Goal: Task Accomplishment & Management: Manage account settings

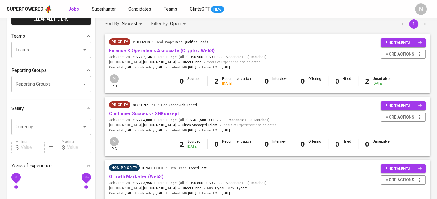
scroll to position [57, 0]
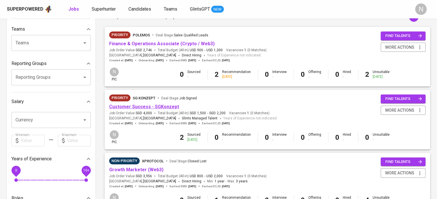
click at [153, 104] on link "Customer Success - SGKonzept" at bounding box center [144, 106] width 70 height 5
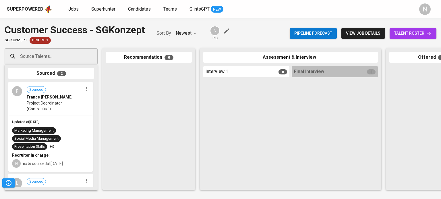
click at [354, 34] on span "view job details" at bounding box center [363, 33] width 34 height 7
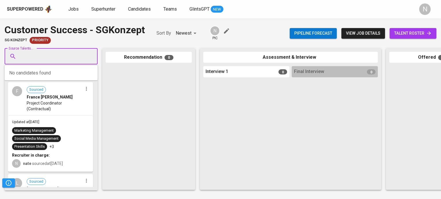
click at [37, 61] on input "Source Talents..." at bounding box center [49, 56] width 60 height 11
paste input "laviniamanalacpelin@gmail.com"
type input "laviniamanalacpelin@gmail.com"
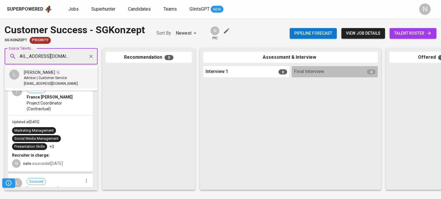
click at [58, 82] on span "laviniamanalacpelin@gmail.com" at bounding box center [51, 84] width 54 height 6
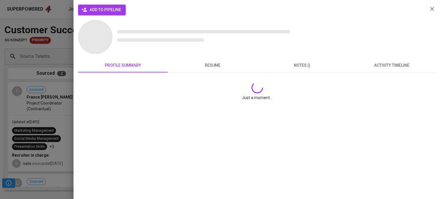
scroll to position [0, 0]
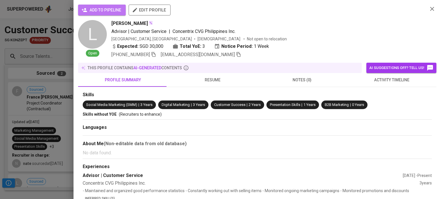
click at [103, 11] on span "add to pipeline" at bounding box center [102, 10] width 38 height 7
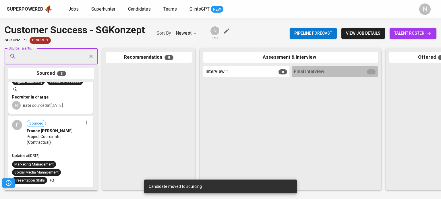
scroll to position [57, 0]
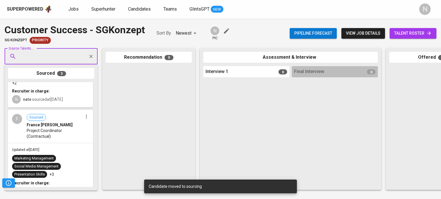
click at [55, 128] on span "Project Coordinator (Contractual)" at bounding box center [55, 133] width 56 height 11
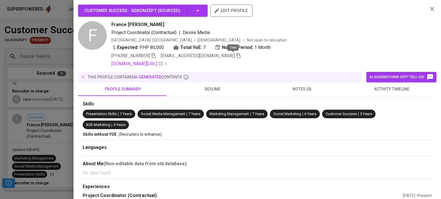
click at [236, 57] on icon "button" at bounding box center [238, 55] width 5 height 5
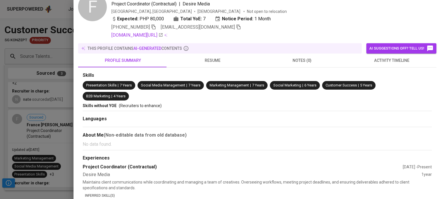
click at [32, 127] on div at bounding box center [220, 99] width 441 height 199
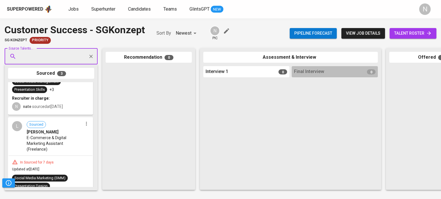
scroll to position [143, 0]
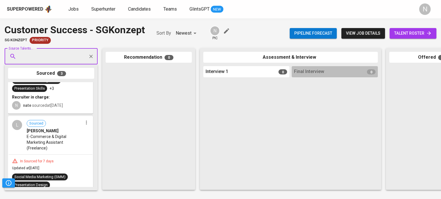
click at [51, 144] on span "E-Commerce & Digital Marketing Assistant (Freelance)" at bounding box center [55, 142] width 56 height 17
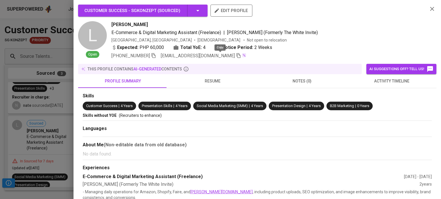
click at [236, 57] on icon "button" at bounding box center [238, 55] width 5 height 5
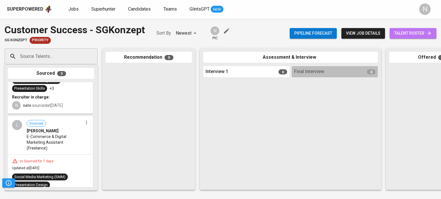
click at [402, 30] on span "talent roster" at bounding box center [413, 33] width 38 height 7
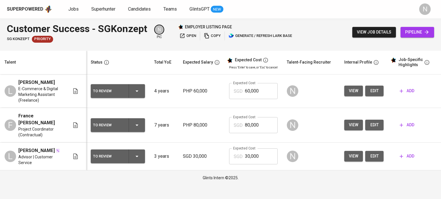
click at [130, 98] on div "To Review" at bounding box center [118, 91] width 50 height 14
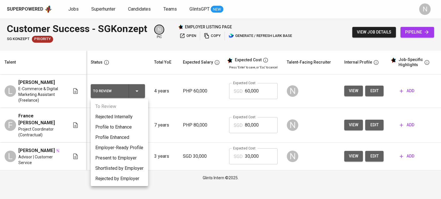
click at [132, 160] on li "Present to Employer" at bounding box center [119, 158] width 57 height 10
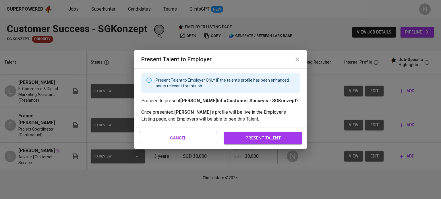
click at [234, 137] on span "present talent" at bounding box center [262, 138] width 65 height 7
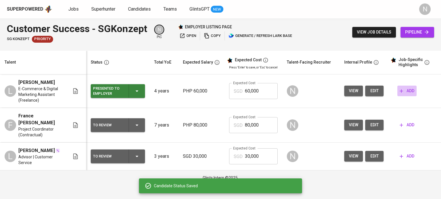
click at [408, 89] on span "add" at bounding box center [406, 91] width 15 height 7
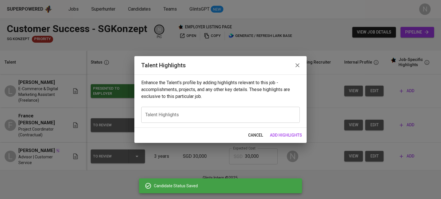
click at [217, 116] on textarea at bounding box center [220, 114] width 150 height 5
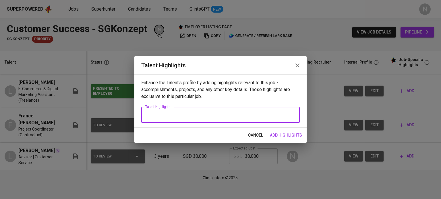
paste textarea "Empathetic and results-driven Digital Marketing Specialist and E-Commerce/CRM E…"
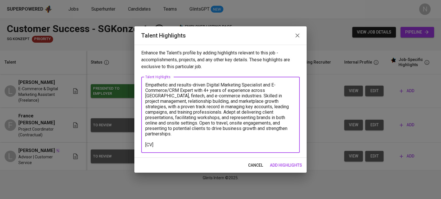
type textarea "Empathetic and results-driven Digital Marketing Specialist and E-Commerce/CRM E…"
click at [290, 164] on span "add highlights" at bounding box center [286, 165] width 32 height 7
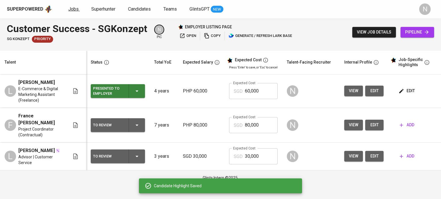
click at [72, 10] on span "Jobs" at bounding box center [73, 8] width 10 height 5
click at [404, 88] on span "edit" at bounding box center [406, 91] width 15 height 7
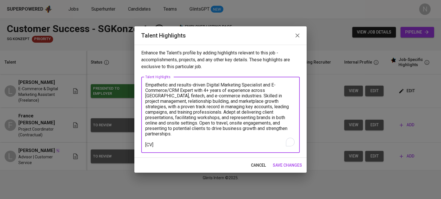
click at [152, 143] on textarea "Empathetic and results-driven Digital Marketing Specialist and E-Commerce/CRM E…" at bounding box center [220, 114] width 150 height 65
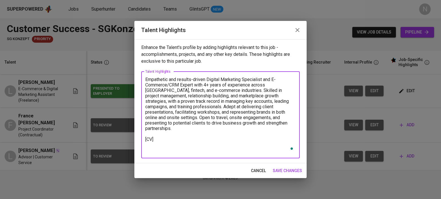
paste textarea "[Talent Salary] Total Payroll Cost in SGD: $1,184.29 Candidate Net Salary: $623…"
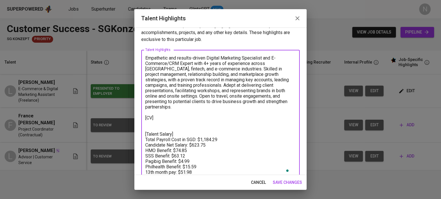
scroll to position [10, 0]
click at [190, 129] on textarea "Empathetic and results-driven Digital Marketing Specialist and E-Commerce/CRM E…" at bounding box center [220, 115] width 150 height 120
drag, startPoint x: 218, startPoint y: 133, endPoint x: 197, endPoint y: 133, distance: 20.4
click at [197, 133] on textarea "Empathetic and results-driven Digital Marketing Specialist and E-Commerce/CRM E…" at bounding box center [220, 115] width 150 height 120
paste textarea "2,105.61"
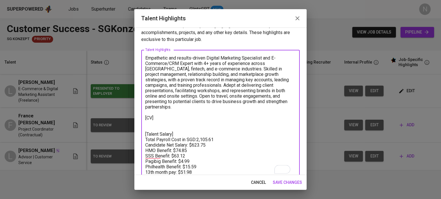
click at [197, 135] on textarea "Empathetic and results-driven Digital Marketing Specialist and E-Commerce/CRM E…" at bounding box center [220, 115] width 150 height 120
drag, startPoint x: 203, startPoint y: 142, endPoint x: 193, endPoint y: 142, distance: 10.6
click at [193, 142] on textarea "Empathetic and results-driven Digital Marketing Specialist and E-Commerce/CRM E…" at bounding box center [220, 115] width 150 height 120
paste textarea "1,479.40"
drag, startPoint x: 189, startPoint y: 146, endPoint x: 176, endPoint y: 146, distance: 13.2
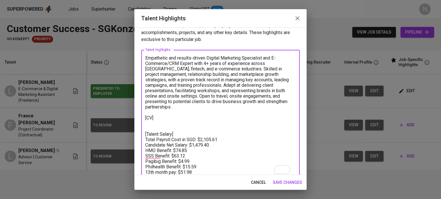
click at [176, 146] on textarea "Empathetic and results-driven Digital Marketing Specialist and E-Commerce/CRM E…" at bounding box center [220, 115] width 150 height 120
paste textarea "3.97"
drag, startPoint x: 187, startPoint y: 152, endPoint x: 174, endPoint y: 152, distance: 12.6
click at [174, 152] on textarea "Empathetic and results-driven Digital Marketing Specialist and E-Commerce/CRM E…" at bounding box center [220, 115] width 150 height 120
paste textarea "87.04"
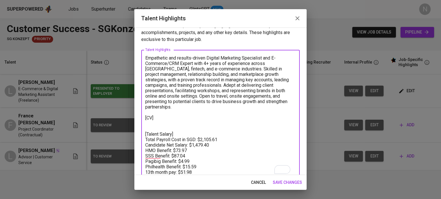
drag, startPoint x: 194, startPoint y: 155, endPoint x: 183, endPoint y: 156, distance: 11.5
click at [183, 156] on textarea "Empathetic and results-driven Digital Marketing Specialist and E-Commerce/CRM E…" at bounding box center [220, 115] width 150 height 120
click at [181, 158] on textarea "Empathetic and results-driven Digital Marketing Specialist and E-Commerce/CRM E…" at bounding box center [220, 115] width 150 height 120
paste textarea "3"
click at [208, 161] on textarea "Empathetic and results-driven Digital Marketing Specialist and E-Commerce/CRM E…" at bounding box center [220, 115] width 150 height 120
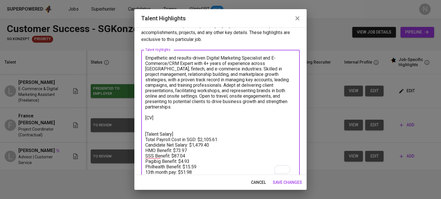
drag, startPoint x: 198, startPoint y: 160, endPoint x: 186, endPoint y: 162, distance: 11.6
click at [186, 162] on textarea "Empathetic and results-driven Digital Marketing Specialist and E-Commerce/CRM E…" at bounding box center [220, 115] width 150 height 120
paste textarea "36.98"
click at [220, 163] on textarea "Empathetic and results-driven Digital Marketing Specialist and E-Commerce/CRM E…" at bounding box center [220, 115] width 150 height 120
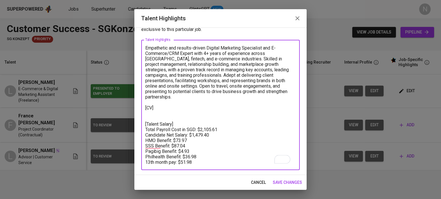
scroll to position [24, 0]
drag, startPoint x: 195, startPoint y: 152, endPoint x: 183, endPoint y: 152, distance: 12.3
click at [183, 152] on textarea "Empathetic and results-driven Digital Marketing Specialist and E-Commerce/CRM E…" at bounding box center [220, 105] width 150 height 120
paste textarea "123.2"
drag, startPoint x: 219, startPoint y: 120, endPoint x: 201, endPoint y: 120, distance: 18.1
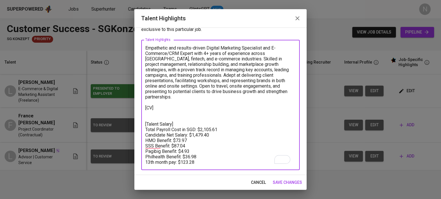
click at [201, 120] on textarea "Empathetic and results-driven Digital Marketing Specialist and E-Commerce/CRM E…" at bounding box center [220, 105] width 150 height 120
paste textarea "5"
click at [165, 102] on textarea "Empathetic and results-driven Digital Marketing Specialist and E-Commerce/CRM E…" at bounding box center [220, 105] width 150 height 120
paste textarea "https://glints.sg.larksuite.com/file/IxBlbJCzVo07MyxYV1ZljRtIgIf?from=from_copy…"
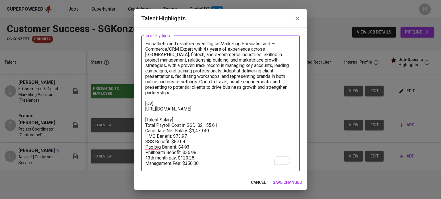
type textarea "Empathetic and results-driven Digital Marketing Specialist and E-Commerce/CRM E…"
click at [284, 179] on span "save changes" at bounding box center [287, 182] width 29 height 7
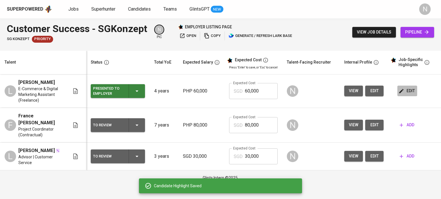
click at [402, 92] on icon "button" at bounding box center [401, 91] width 6 height 6
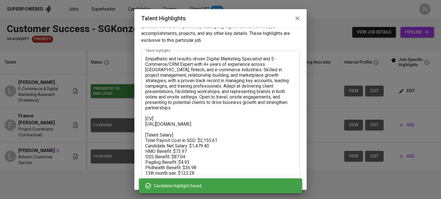
scroll to position [26, 0]
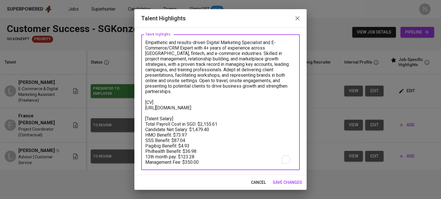
drag, startPoint x: 223, startPoint y: 126, endPoint x: 208, endPoint y: 125, distance: 15.0
click at [208, 125] on textarea "Empathetic and results-driven Digital Marketing Specialist and E-Commerce/CRM E…" at bounding box center [220, 102] width 150 height 125
click at [213, 123] on textarea "Empathetic and results-driven Digital Marketing Specialist and E-Commerce/CRM E…" at bounding box center [220, 102] width 150 height 125
click at [212, 123] on textarea "Empathetic and results-driven Digital Marketing Specialist and E-Commerce/CRM E…" at bounding box center [220, 102] width 150 height 125
click at [208, 123] on textarea "Empathetic and results-driven Digital Marketing Specialist and E-Commerce/CRM E…" at bounding box center [220, 102] width 150 height 125
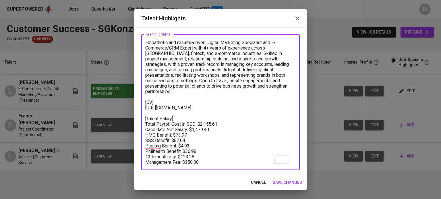
drag, startPoint x: 201, startPoint y: 123, endPoint x: 211, endPoint y: 122, distance: 10.3
click at [211, 122] on textarea "Empathetic and results-driven Digital Marketing Specialist and E-Commerce/CRM E…" at bounding box center [220, 102] width 150 height 125
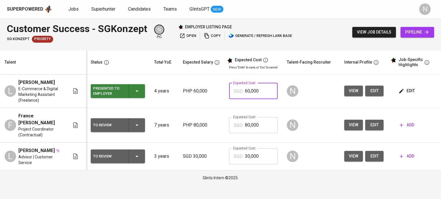
click at [265, 90] on input "60,000" at bounding box center [261, 91] width 33 height 16
drag, startPoint x: 258, startPoint y: 90, endPoint x: 235, endPoint y: 92, distance: 23.0
click at [235, 92] on div "SGD 60,000 Expected Cost" at bounding box center [253, 91] width 49 height 16
paste input "2,155"
type input "2,155"
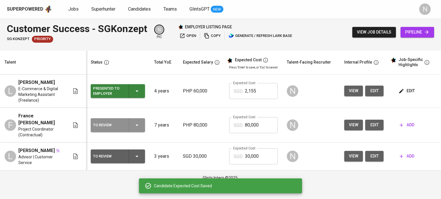
click at [134, 124] on icon "button" at bounding box center [136, 125] width 7 height 7
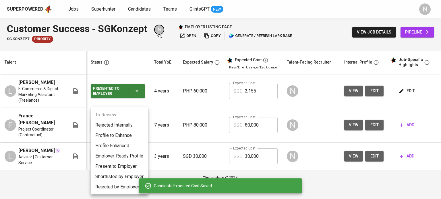
click at [122, 167] on li "Present to Employer" at bounding box center [119, 167] width 57 height 10
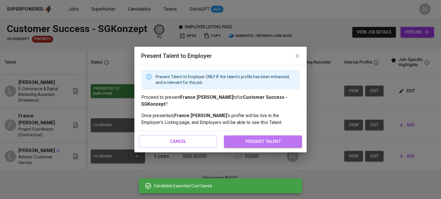
click at [272, 145] on span "present talent" at bounding box center [262, 141] width 65 height 7
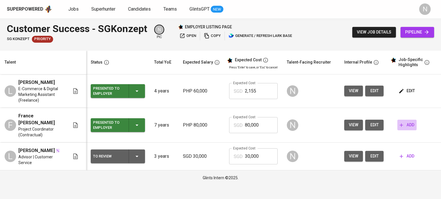
click at [407, 127] on span "add" at bounding box center [406, 125] width 15 height 7
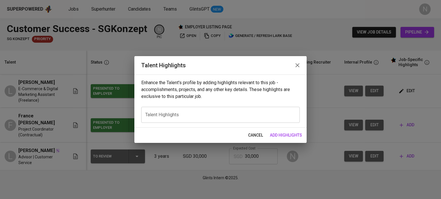
click at [218, 111] on div "x Talent Highlights" at bounding box center [220, 115] width 158 height 16
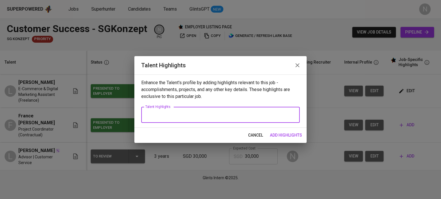
paste textarea "Dynamic Communications Senior Analyst with strong expertise in project manageme…"
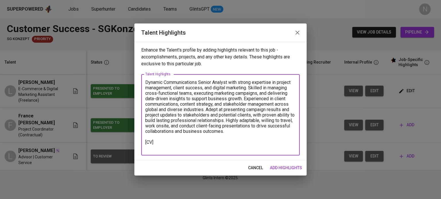
paste textarea "https://glints.sg.larksuite.com/file/CnRcb540KoIFl8xA2Pflgw0Vg0S?from=from_copy…"
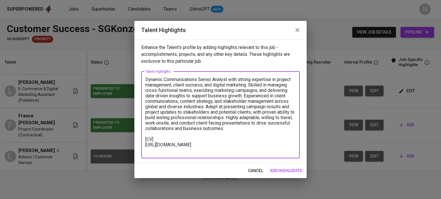
type textarea "Dynamic Communications Senior Analyst with strong expertise in project manageme…"
click at [281, 174] on span "add highlights" at bounding box center [286, 171] width 32 height 7
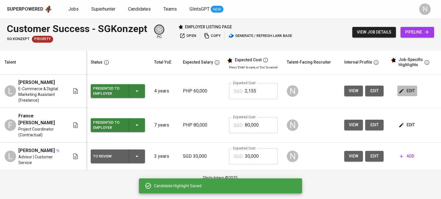
click at [410, 92] on span "edit" at bounding box center [406, 91] width 15 height 7
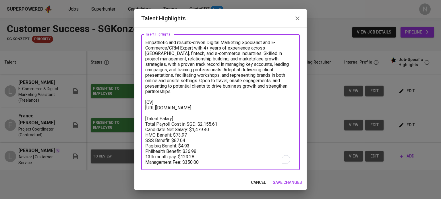
drag, startPoint x: 195, startPoint y: 158, endPoint x: 142, endPoint y: 121, distance: 64.3
click at [142, 121] on div "Empathetic and results-driven Digital Marketing Specialist and E-Commerce/CRM E…" at bounding box center [220, 102] width 158 height 136
click at [259, 182] on span "cancel" at bounding box center [258, 182] width 15 height 7
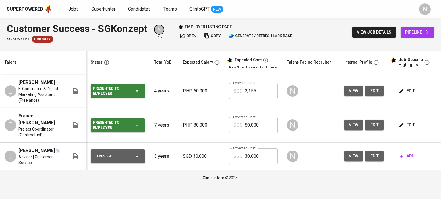
click at [404, 127] on span "edit" at bounding box center [406, 125] width 15 height 7
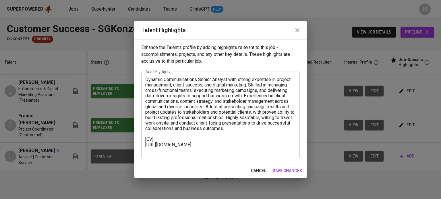
click at [199, 156] on div "Dynamic Communications Senior Analyst with strong expertise in project manageme…" at bounding box center [220, 115] width 158 height 87
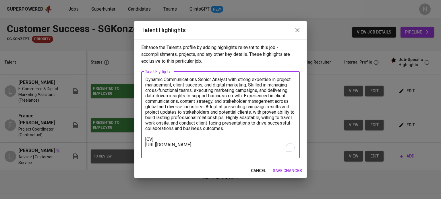
click at [197, 152] on textarea "Dynamic Communications Senior Analyst with strong expertise in project manageme…" at bounding box center [220, 115] width 150 height 76
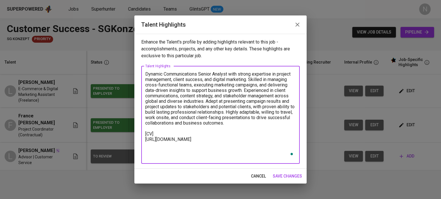
paste textarea "[Talent Salary] Total Payroll Cost in SGD: $2,155.61 Candidate Net Salary: $1,4…"
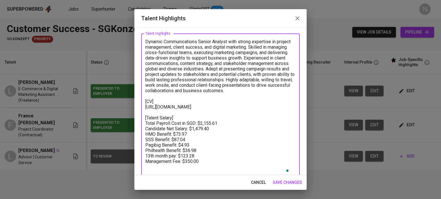
type textarea "Dynamic Communications Senior Analyst with strong expertise in project manageme…"
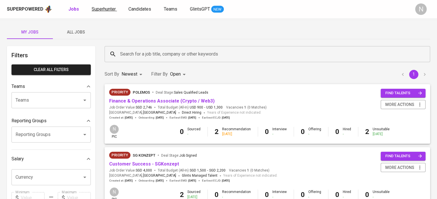
click at [112, 8] on span "Superhunter" at bounding box center [104, 8] width 24 height 5
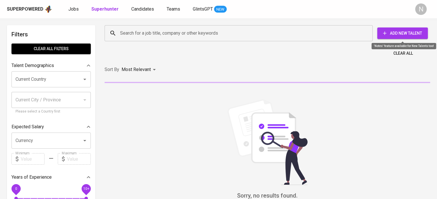
click at [399, 32] on span "Add New Talent" at bounding box center [401, 33] width 41 height 7
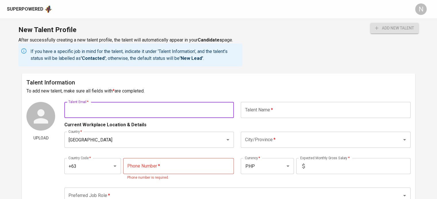
click at [187, 103] on input "text" at bounding box center [148, 110] width 169 height 16
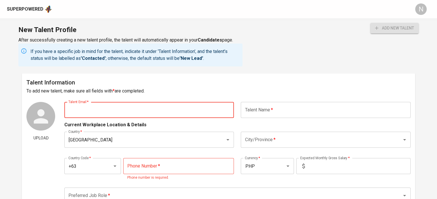
paste input "laviniamanalacpelin@gmail.com"
type input "laviniamanalacpelin@gmail.com"
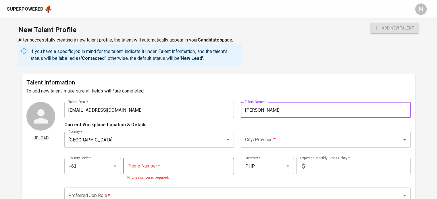
type input "Lavinia Pelin"
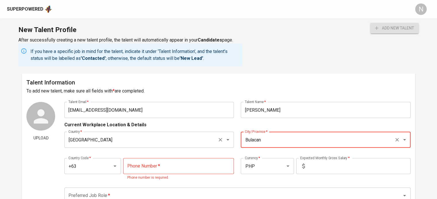
type input "Bulacan"
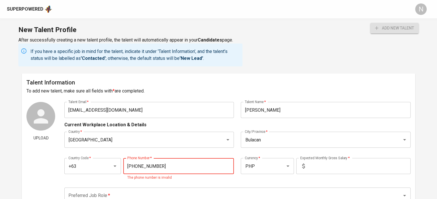
type input "917-702-3161"
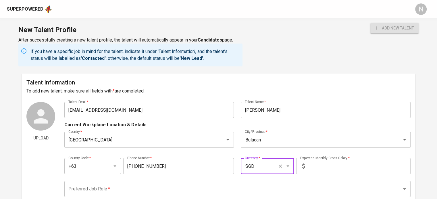
type input "SGD"
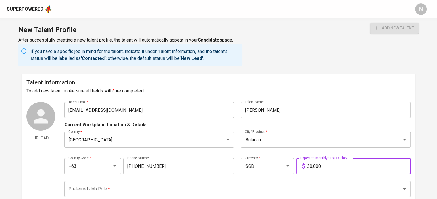
type input "30,000"
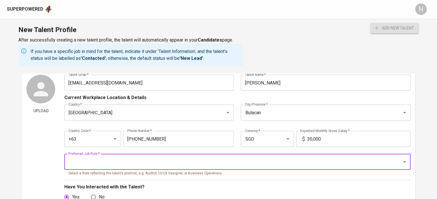
scroll to position [29, 0]
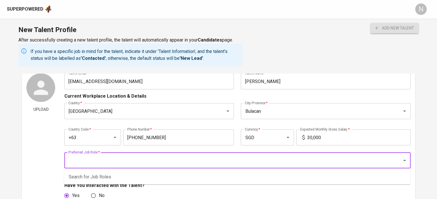
click at [284, 159] on input "Preferred Job Role   *" at bounding box center [229, 160] width 325 height 11
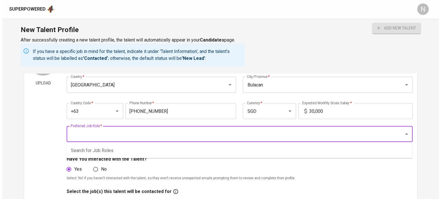
scroll to position [57, 0]
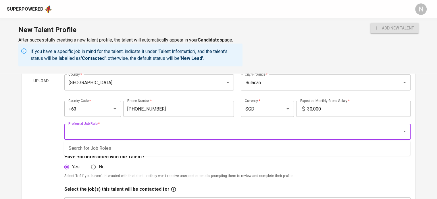
click at [244, 135] on input "Preferred Job Role   *" at bounding box center [229, 132] width 325 height 11
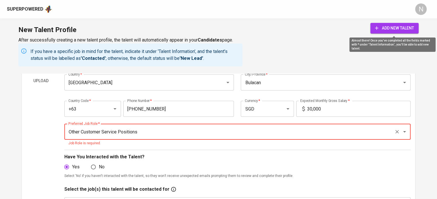
type input "Other Customer Service Positions"
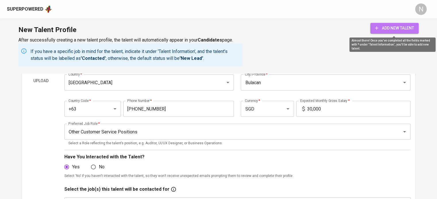
click at [386, 29] on span "add new talent" at bounding box center [394, 28] width 39 height 7
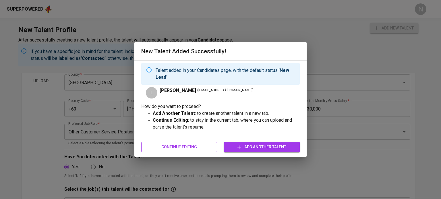
click at [207, 144] on span "Continue Editing" at bounding box center [179, 147] width 67 height 7
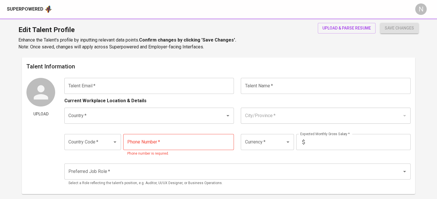
type input "laviniamanalacpelin@gmail.com"
type input "Lavinia Pelin"
type input "[GEOGRAPHIC_DATA]"
type input "Bulacan"
type input "+63"
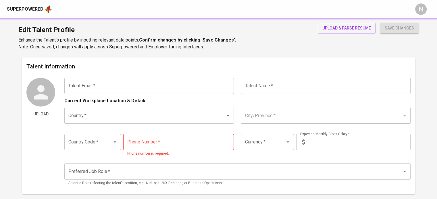
type input "917-702-3161"
type input "SGD"
type input "30,000"
type input "Other Customer Service Positions"
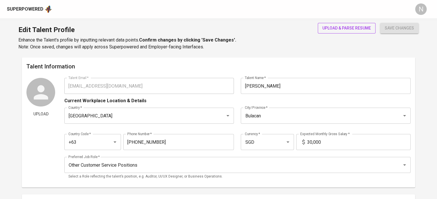
click at [339, 28] on span "upload & parse resume" at bounding box center [346, 28] width 49 height 7
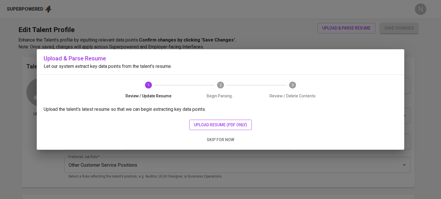
click at [225, 127] on span "upload resume (pdf only)" at bounding box center [220, 125] width 53 height 7
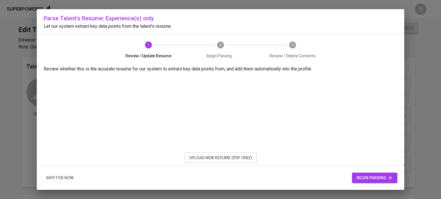
click at [370, 176] on span "begin parsing" at bounding box center [374, 178] width 36 height 7
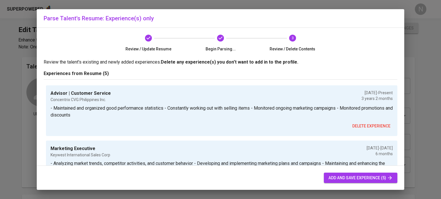
click at [369, 176] on span "add and save experience (5)" at bounding box center [360, 178] width 64 height 7
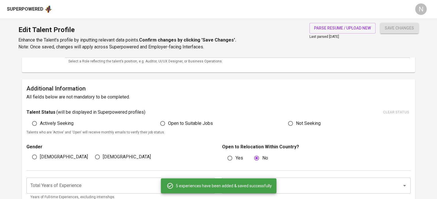
scroll to position [114, 0]
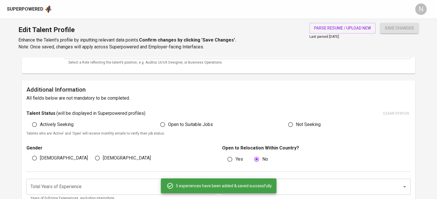
click at [64, 121] on label "Actively Seeking" at bounding box center [51, 124] width 44 height 11
click at [40, 121] on input "Actively Seeking" at bounding box center [34, 124] width 11 height 11
radio input "true"
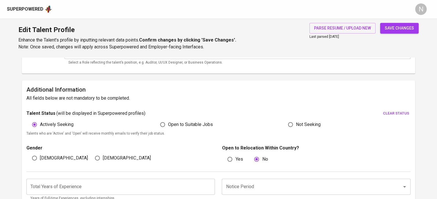
click at [95, 159] on input "Female" at bounding box center [97, 158] width 11 height 11
radio input "true"
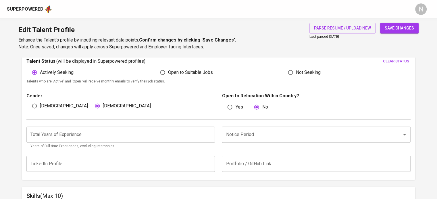
scroll to position [172, 0]
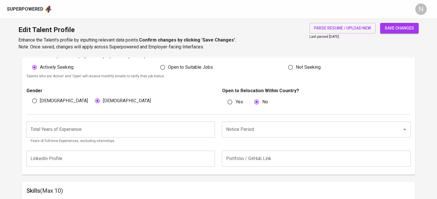
click at [77, 127] on input "number" at bounding box center [120, 130] width 188 height 16
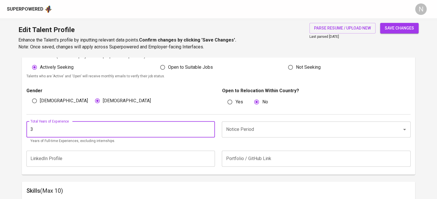
type input "3"
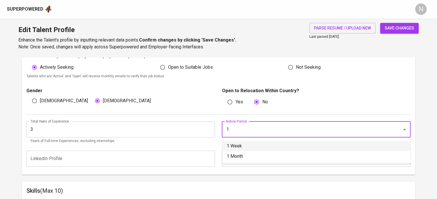
type input "1 Week"
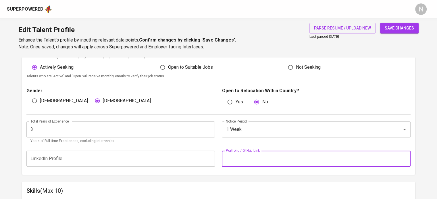
scroll to position [278, 0]
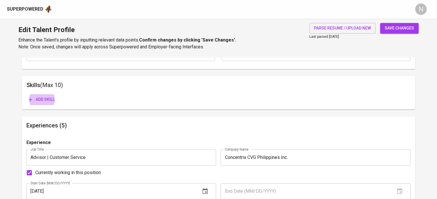
click at [26, 94] on button "Add skill" at bounding box center [41, 99] width 30 height 11
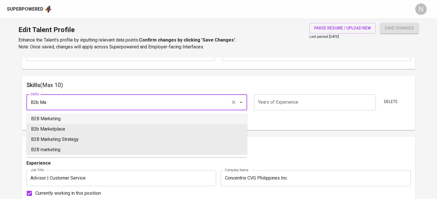
type input "B2B Marketing"
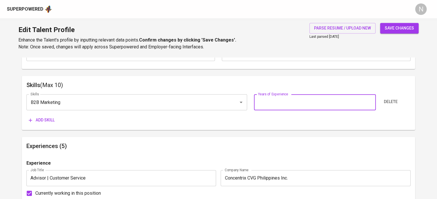
type input "0"
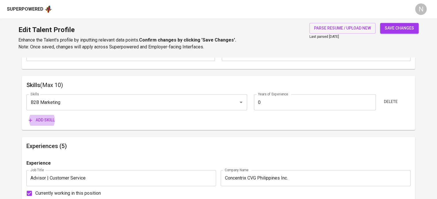
click at [26, 115] on button "Add skill" at bounding box center [41, 120] width 30 height 11
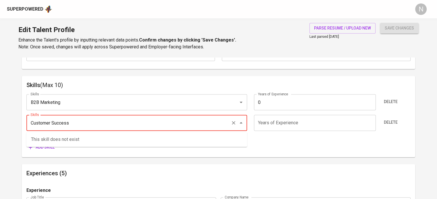
type input "Customer Success"
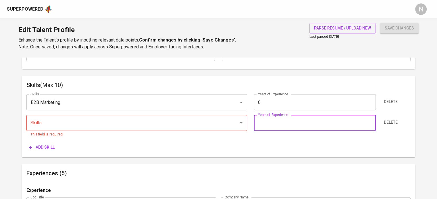
type input "0"
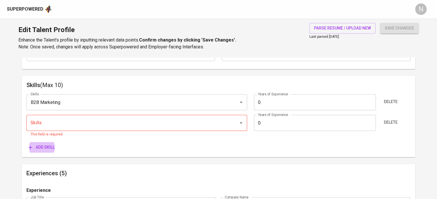
click at [77, 127] on input "Skills" at bounding box center [128, 123] width 199 height 11
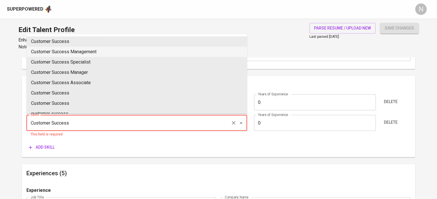
type input "Customer Success"
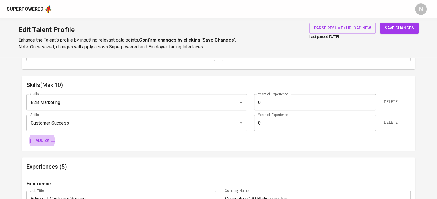
click at [26, 136] on button "Add skill" at bounding box center [41, 141] width 30 height 11
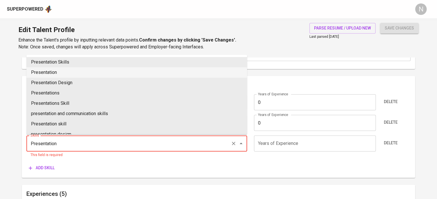
type input "Presentation"
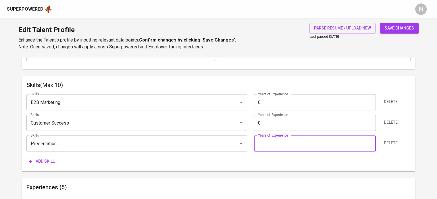
type input "0"
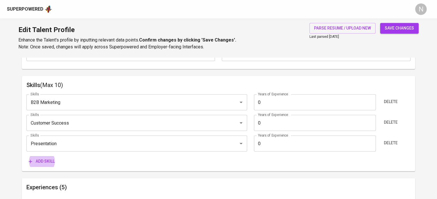
click at [26, 156] on button "Add skill" at bounding box center [41, 161] width 30 height 11
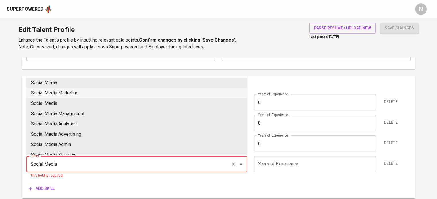
type input "Social Media Marketing"
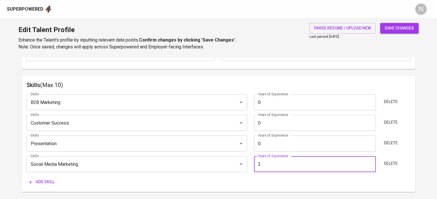
type input "3"
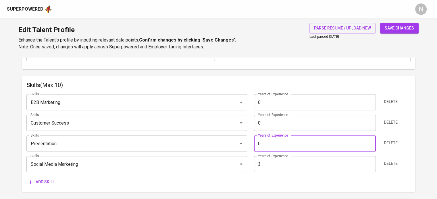
click at [269, 147] on input "0" at bounding box center [315, 144] width 122 height 16
type input "1"
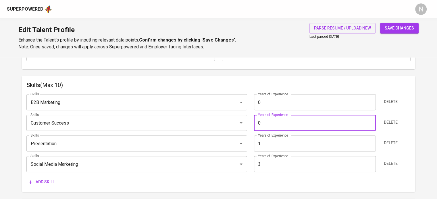
click at [278, 125] on input "0" at bounding box center [315, 123] width 122 height 16
type input "2"
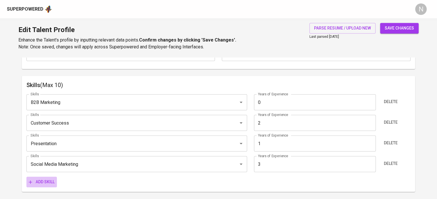
click at [49, 183] on span "Add skill" at bounding box center [42, 182] width 26 height 7
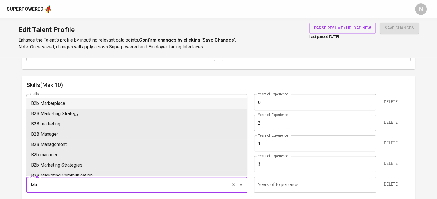
type input "M"
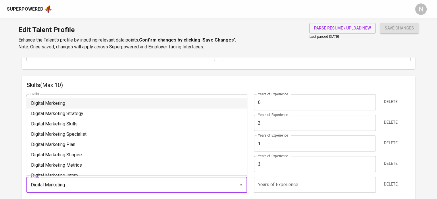
type input "Digital Marketing"
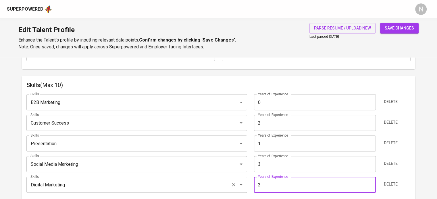
type input "3"
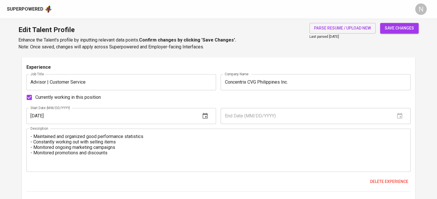
scroll to position [458, 0]
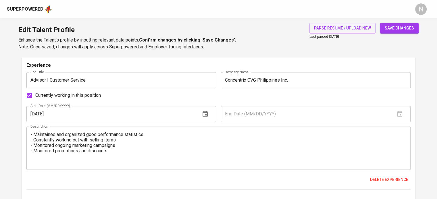
click at [394, 32] on button "save changes" at bounding box center [399, 28] width 38 height 11
type input "Digital Marketing"
type input "3"
type input "Social Media Marketing (SMM)"
type input "3"
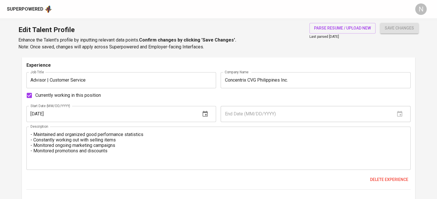
type input "Customer Success"
type input "2"
type input "Presentation Skills"
type input "1"
type input "B2B Marketing"
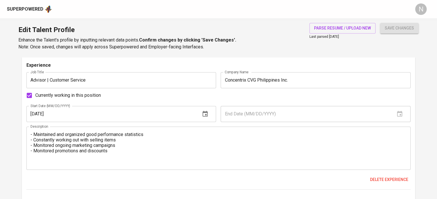
type input "0"
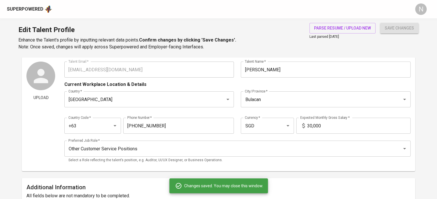
scroll to position [0, 0]
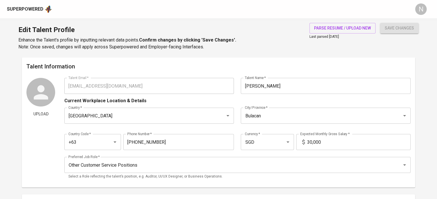
click at [44, 84] on div "Upload Talent Email   * laviniamanalacpelin@gmail.com Talent Email * Talent Nam…" at bounding box center [218, 130] width 384 height 105
click at [42, 9] on div "Superpowered" at bounding box center [25, 9] width 36 height 7
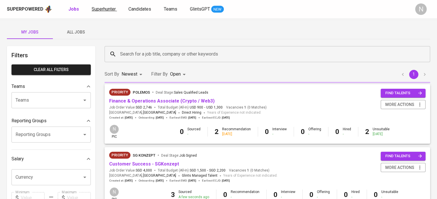
click at [106, 11] on span "Superhunter" at bounding box center [104, 8] width 24 height 5
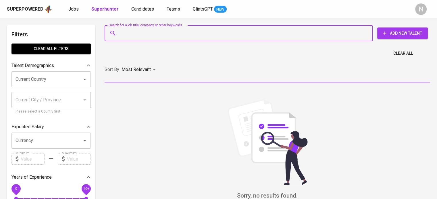
click at [121, 33] on input "Search for a job title, company or other keywords" at bounding box center [240, 33] width 243 height 11
paste input "laviniamanalacpelin@gmail.com"
type input "laviniamanalacpelin@gmail.com"
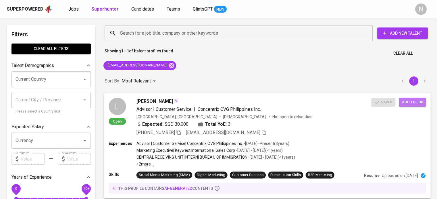
click at [411, 98] on button "Add to job" at bounding box center [411, 102] width 27 height 9
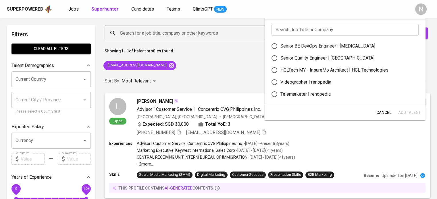
click at [292, 30] on input "text" at bounding box center [344, 29] width 147 height 11
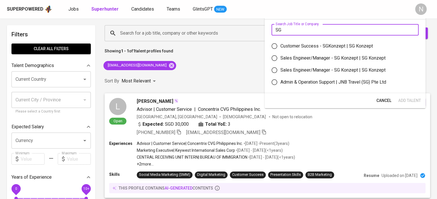
type input "SG"
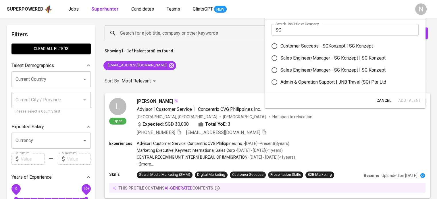
click at [305, 47] on div "Customer Success - SGKonzept | SG Konzept" at bounding box center [326, 46] width 92 height 7
click at [280, 47] on input "Customer Success - SGKonzept | SG Konzept" at bounding box center [274, 46] width 12 height 12
radio input "true"
click at [406, 101] on span "Add Talent" at bounding box center [409, 100] width 23 height 7
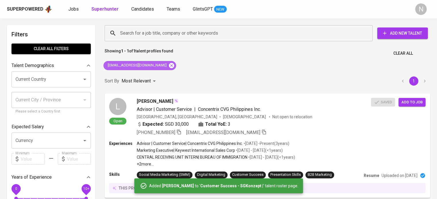
click at [169, 66] on icon at bounding box center [171, 65] width 5 height 5
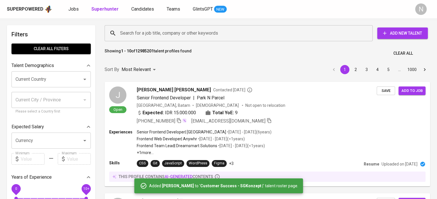
click at [137, 37] on input "Search for a job title, company or other keywords" at bounding box center [240, 33] width 243 height 11
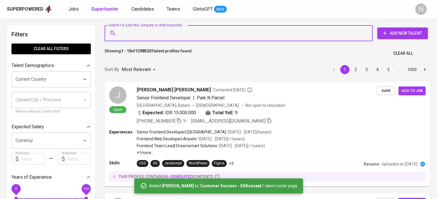
paste input "francemarrielarendon@gmail.com"
type input "francemarrielarendon@gmail.com"
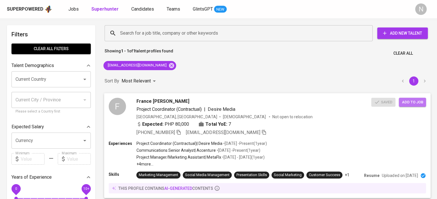
click at [415, 105] on span "Add to job" at bounding box center [411, 102] width 21 height 7
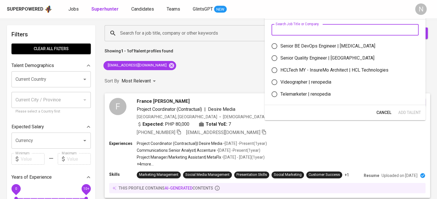
click at [302, 28] on input "text" at bounding box center [344, 29] width 147 height 11
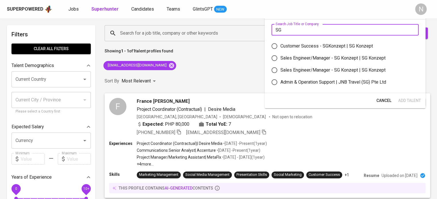
type input "SG"
click at [294, 43] on div "Customer Success - SGKonzept | SG Konzept" at bounding box center [326, 46] width 92 height 7
click at [280, 43] on input "Customer Success - SGKonzept | SG Konzept" at bounding box center [274, 46] width 12 height 12
radio input "true"
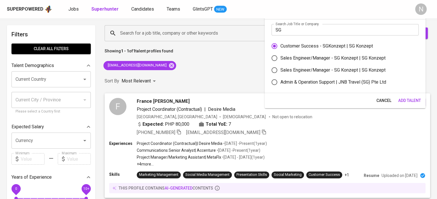
click at [413, 104] on span "Add Talent" at bounding box center [409, 100] width 23 height 7
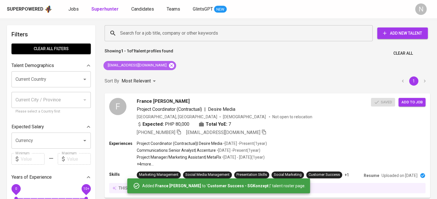
click at [169, 65] on icon at bounding box center [171, 65] width 5 height 5
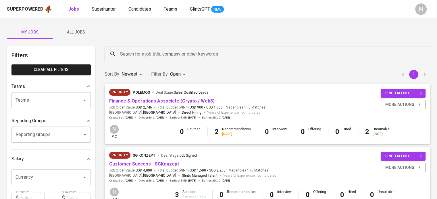
click at [149, 103] on link "Finance & Operations Associate (Crypto / Web3)" at bounding box center [161, 100] width 105 height 5
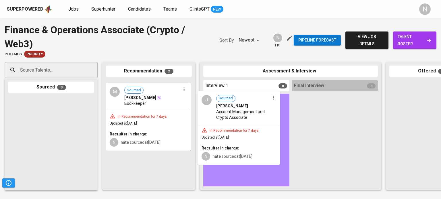
drag, startPoint x: 154, startPoint y: 110, endPoint x: 248, endPoint y: 121, distance: 94.5
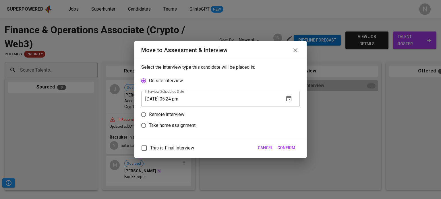
click at [179, 112] on p "Remote interview" at bounding box center [166, 114] width 35 height 7
click at [149, 112] on input "Remote interview" at bounding box center [143, 114] width 11 height 11
radio input "true"
click at [290, 110] on icon "button" at bounding box center [288, 109] width 7 height 7
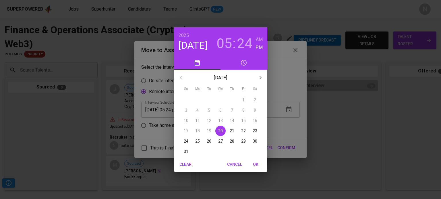
click at [218, 142] on span "27" at bounding box center [220, 142] width 10 height 6
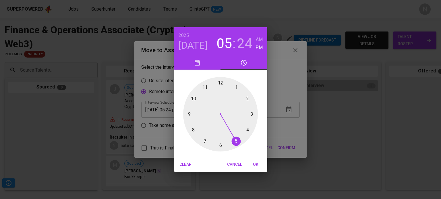
click at [261, 38] on h6 "AM" at bounding box center [259, 40] width 7 height 8
click at [193, 98] on div at bounding box center [220, 114] width 75 height 75
click at [220, 84] on div at bounding box center [220, 114] width 75 height 75
type input "08/27/2025 10:00 am"
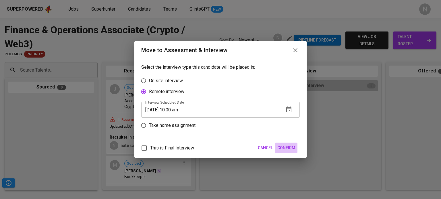
click at [286, 148] on span "Confirm" at bounding box center [286, 148] width 18 height 7
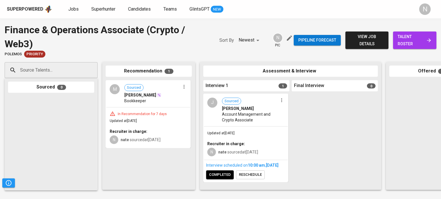
click at [234, 132] on span "Updated at Aug 20, 2025" at bounding box center [220, 133] width 27 height 4
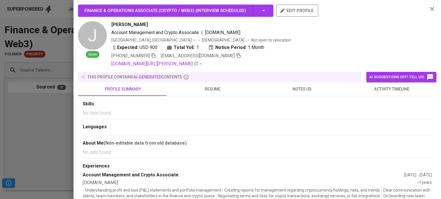
drag, startPoint x: 152, startPoint y: 24, endPoint x: 112, endPoint y: 24, distance: 40.2
click at [112, 24] on div "JulyAnne Bernardo" at bounding box center [267, 24] width 312 height 7
copy span "JulyAnne Bernardo"
click at [241, 56] on icon "button" at bounding box center [238, 55] width 5 height 5
click at [20, 111] on div at bounding box center [220, 99] width 441 height 199
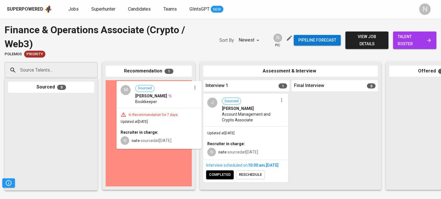
drag, startPoint x: 151, startPoint y: 120, endPoint x: 248, endPoint y: 134, distance: 97.9
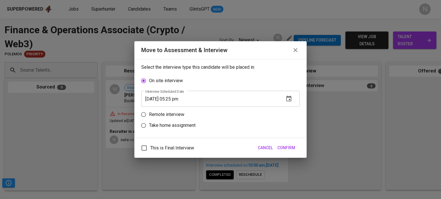
click at [176, 114] on p "Remote interview" at bounding box center [166, 114] width 35 height 7
click at [149, 114] on input "Remote interview" at bounding box center [143, 114] width 11 height 11
radio input "true"
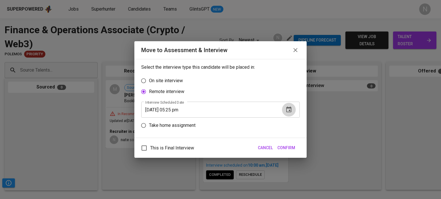
click at [290, 112] on icon "button" at bounding box center [288, 109] width 7 height 7
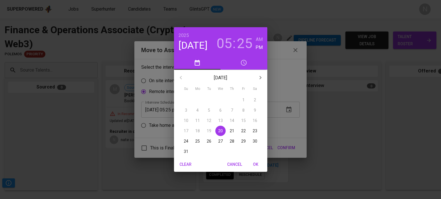
click at [210, 141] on p "26" at bounding box center [209, 142] width 5 height 6
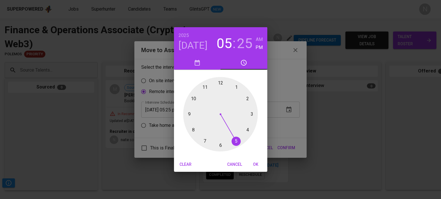
click at [194, 99] on div at bounding box center [220, 114] width 75 height 75
click at [262, 37] on h6 "AM" at bounding box center [259, 40] width 7 height 8
click at [220, 84] on div at bounding box center [220, 114] width 75 height 75
type input "08/26/2025 10:00 am"
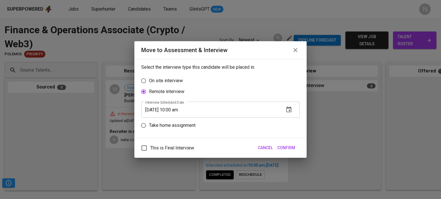
click at [285, 148] on span "Confirm" at bounding box center [286, 148] width 18 height 7
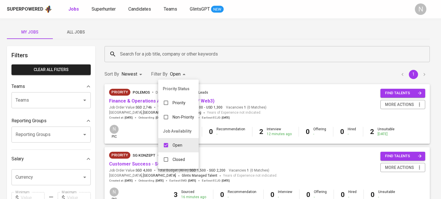
click at [182, 74] on body "Superpowered Jobs Superhunter Candidates Teams GlintsGPT NEW N My Jobs All Jobs…" at bounding box center [220, 196] width 441 height 392
click at [179, 158] on p "Closed" at bounding box center [178, 160] width 12 height 6
type input "OPEN,CLOSE"
checkbox input "true"
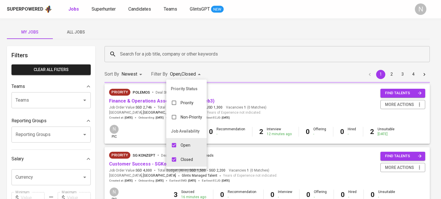
click at [254, 70] on div at bounding box center [220, 99] width 441 height 199
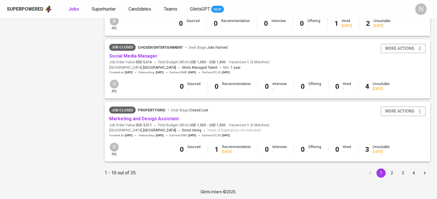
scroll to position [550, 0]
click at [391, 171] on button "2" at bounding box center [391, 173] width 9 height 9
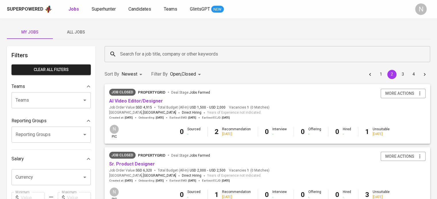
click at [124, 51] on input "Search for a job title, company or other keywords" at bounding box center [269, 54] width 300 height 11
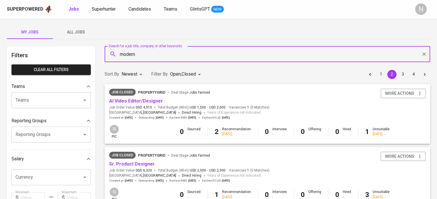
type input "modern"
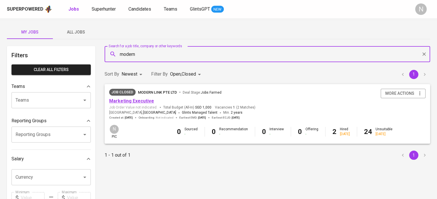
click at [149, 103] on link "Marketing Executive" at bounding box center [131, 100] width 45 height 5
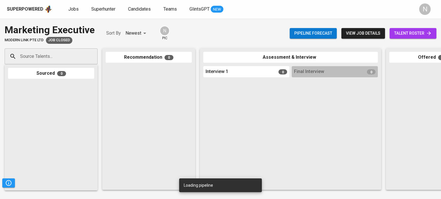
click at [410, 33] on span "talent roster" at bounding box center [413, 33] width 38 height 7
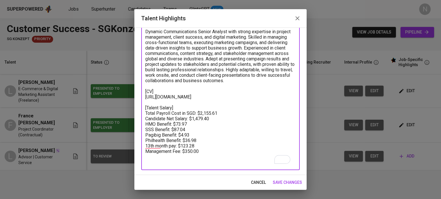
scroll to position [41, 0]
drag, startPoint x: 223, startPoint y: 121, endPoint x: 201, endPoint y: 120, distance: 22.4
click at [201, 120] on textarea "Dynamic Communications Senior Analyst with strong expertise in project manageme…" at bounding box center [220, 97] width 150 height 136
paste textarea "1,882.33"
drag, startPoint x: 209, startPoint y: 125, endPoint x: 193, endPoint y: 126, distance: 16.1
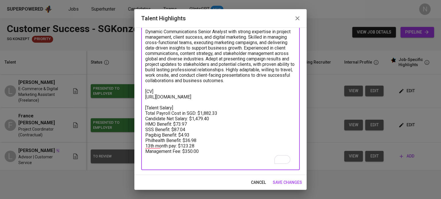
click at [193, 126] on textarea "Dynamic Communications Senior Analyst with strong expertise in project manageme…" at bounding box center [220, 97] width 150 height 136
paste textarea "232.83"
drag, startPoint x: 183, startPoint y: 136, endPoint x: 174, endPoint y: 136, distance: 8.6
click at [174, 136] on textarea "Dynamic Communications Senior Analyst with strong expertise in project manageme…" at bounding box center [220, 97] width 150 height 136
drag, startPoint x: 197, startPoint y: 147, endPoint x: 186, endPoint y: 148, distance: 11.5
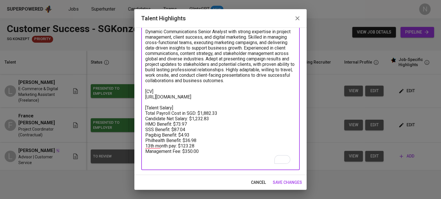
click at [186, 148] on textarea "Dynamic Communications Senior Analyst with strong expertise in project manageme…" at bounding box center [220, 97] width 150 height 136
paste textarea "0.82"
drag, startPoint x: 199, startPoint y: 151, endPoint x: 183, endPoint y: 151, distance: 16.1
click at [183, 151] on textarea "Dynamic Communications Senior Analyst with strong expertise in project manageme…" at bounding box center [220, 97] width 150 height 136
paste textarea "02.74"
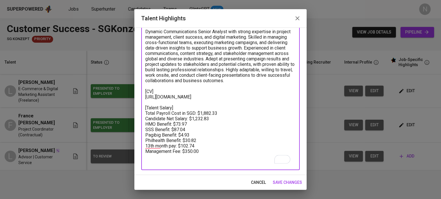
type textarea "Dynamic Communications Senior Analyst with strong expertise in project manageme…"
drag, startPoint x: 211, startPoint y: 121, endPoint x: 201, endPoint y: 121, distance: 9.8
click at [201, 121] on textarea "Dynamic Communications Senior Analyst with strong expertise in project manageme…" at bounding box center [220, 97] width 150 height 136
click at [282, 179] on span "save changes" at bounding box center [287, 182] width 29 height 7
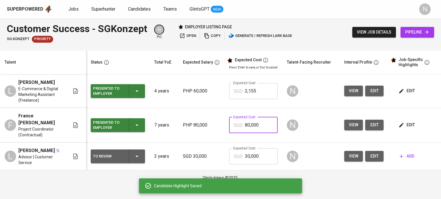
drag, startPoint x: 262, startPoint y: 126, endPoint x: 232, endPoint y: 127, distance: 29.8
click at [232, 127] on div "SGD 80,000 Expected Cost" at bounding box center [253, 125] width 49 height 16
paste input "1,882"
type input "1,882"
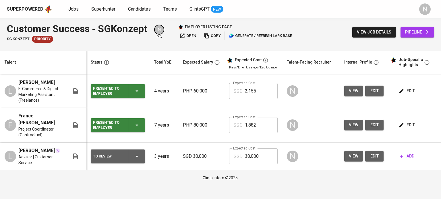
click at [403, 124] on span "edit" at bounding box center [406, 125] width 15 height 7
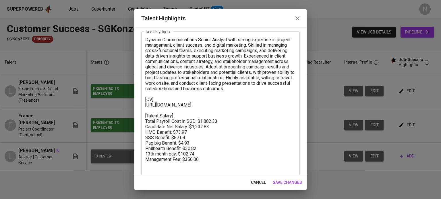
scroll to position [36, 0]
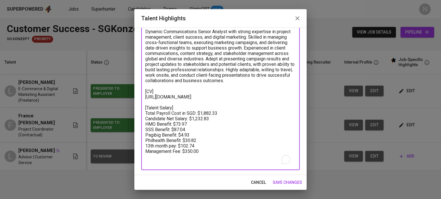
drag, startPoint x: 223, startPoint y: 123, endPoint x: 205, endPoint y: 125, distance: 18.7
click at [205, 125] on textarea "Dynamic Communications Senior Analyst with strong expertise in project manageme…" at bounding box center [220, 97] width 150 height 136
drag, startPoint x: 214, startPoint y: 129, endPoint x: 193, endPoint y: 131, distance: 21.6
click at [193, 131] on textarea "Dynamic Communications Senior Analyst with strong expertise in project manageme…" at bounding box center [220, 97] width 150 height 136
paste textarea "972.5"
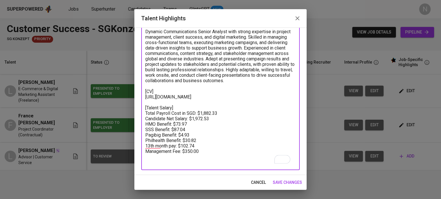
drag, startPoint x: 217, startPoint y: 124, endPoint x: 201, endPoint y: 124, distance: 15.8
click at [201, 124] on textarea "Dynamic Communications Senior Analyst with strong expertise in project manageme…" at bounding box center [220, 97] width 150 height 136
paste textarea "2,702.16"
click at [203, 152] on textarea "Dynamic Communications Senior Analyst with strong expertise in project manageme…" at bounding box center [220, 97] width 150 height 136
drag, startPoint x: 199, startPoint y: 150, endPoint x: 185, endPoint y: 150, distance: 13.5
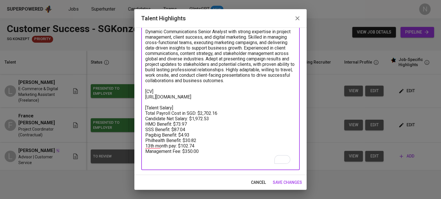
click at [185, 150] on textarea "Dynamic Communications Senior Analyst with strong expertise in project manageme…" at bounding box center [220, 97] width 150 height 136
paste textarea "49.31"
drag, startPoint x: 197, startPoint y: 158, endPoint x: 183, endPoint y: 158, distance: 14.9
click at [183, 158] on textarea "Dynamic Communications Senior Analyst with strong expertise in project manageme…" at bounding box center [220, 97] width 150 height 136
paste textarea "64.38"
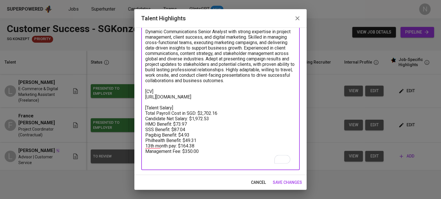
click at [217, 154] on textarea "Dynamic Communications Senior Analyst with strong expertise in project manageme…" at bounding box center [220, 97] width 150 height 136
drag, startPoint x: 212, startPoint y: 125, endPoint x: 201, endPoint y: 126, distance: 11.5
click at [201, 126] on textarea "Dynamic Communications Senior Analyst with strong expertise in project manageme…" at bounding box center [220, 97] width 150 height 136
type textarea "Dynamic Communications Senior Analyst with strong expertise in project manageme…"
click at [286, 179] on span "save changes" at bounding box center [287, 182] width 29 height 7
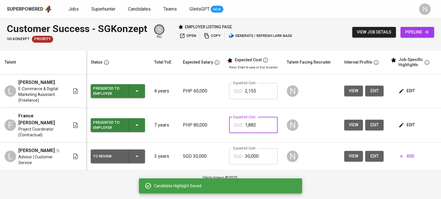
drag, startPoint x: 255, startPoint y: 120, endPoint x: 236, endPoint y: 124, distance: 19.1
click at [236, 124] on div "SGD 1,882 Expected Cost" at bounding box center [253, 125] width 49 height 16
paste input "2,702."
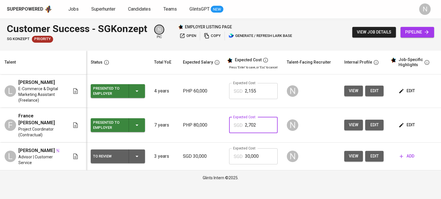
type input "2,702"
drag, startPoint x: 44, startPoint y: 150, endPoint x: 13, endPoint y: 150, distance: 30.7
click at [13, 150] on div "L Lavinia Pelin Advisor | Customer Service" at bounding box center [37, 157] width 65 height 18
copy span "[PERSON_NAME]"
click at [134, 158] on icon "button" at bounding box center [136, 156] width 7 height 7
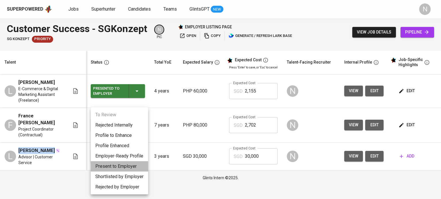
click at [117, 164] on li "Present to Employer" at bounding box center [119, 167] width 57 height 10
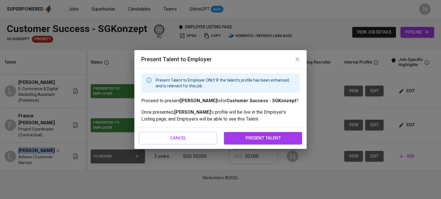
click at [237, 136] on span "present talent" at bounding box center [262, 138] width 65 height 7
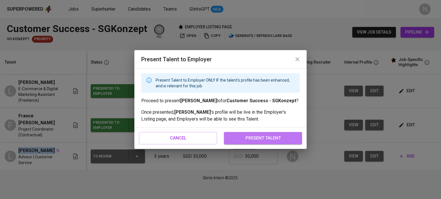
click at [261, 141] on span "present talent" at bounding box center [262, 138] width 65 height 7
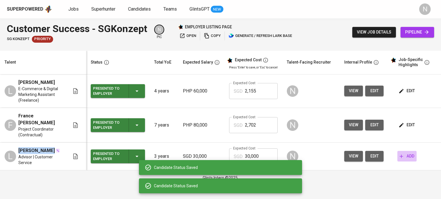
click at [399, 154] on icon "button" at bounding box center [401, 157] width 6 height 6
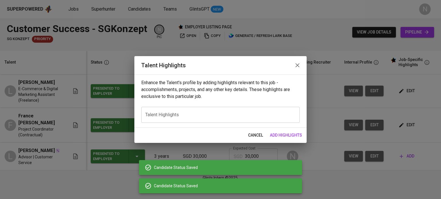
click at [178, 118] on div "x Talent Highlights" at bounding box center [220, 115] width 158 height 16
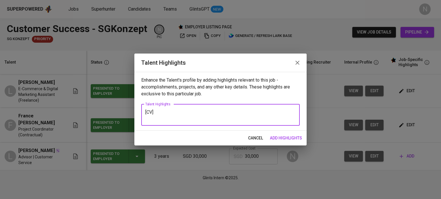
paste textarea "https://glints.sg.larksuite.com/file/PHUAbX5UgowngOxOMUmlxHydg0d?from=from_copy…"
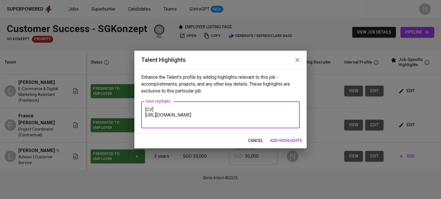
paste textarea "Highly motivated Marketing Management alumna with strong entrepreneurial spirit…"
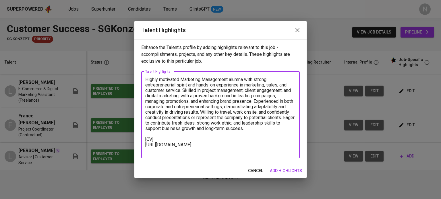
type textarea "Highly motivated Marketing Management alumna with strong entrepreneurial spirit…"
click at [283, 166] on button "add highlights" at bounding box center [285, 171] width 37 height 11
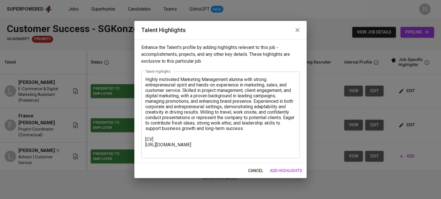
click at [287, 171] on span "add highlights" at bounding box center [286, 171] width 32 height 7
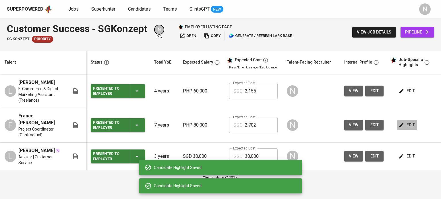
click at [405, 125] on span "edit" at bounding box center [406, 125] width 15 height 7
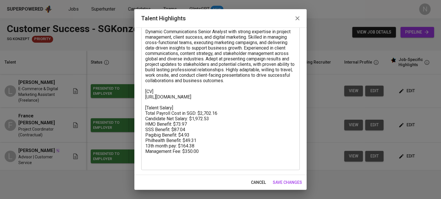
drag, startPoint x: 143, startPoint y: 120, endPoint x: 190, endPoint y: 146, distance: 53.4
click at [190, 146] on div "Dynamic Communications Senior Analyst with strong expertise in project manageme…" at bounding box center [220, 97] width 158 height 147
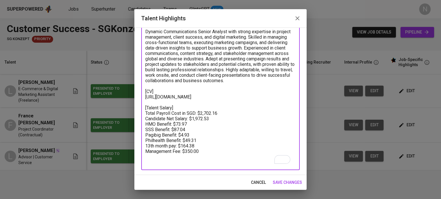
drag, startPoint x: 201, startPoint y: 162, endPoint x: 141, endPoint y: 121, distance: 72.5
click at [141, 121] on div "Dynamic Communications Senior Analyst with strong expertise in project manageme…" at bounding box center [220, 97] width 158 height 147
click at [258, 184] on div "cancel save changes" at bounding box center [220, 182] width 172 height 15
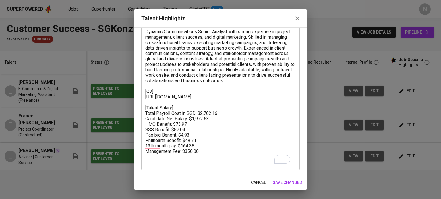
click at [256, 179] on span "cancel" at bounding box center [258, 182] width 15 height 7
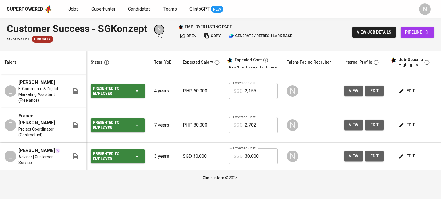
click at [406, 158] on span "edit" at bounding box center [406, 156] width 15 height 7
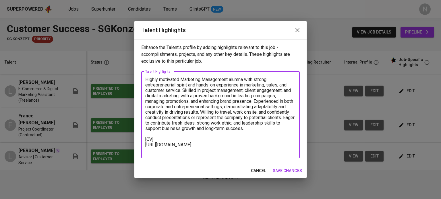
click at [202, 150] on textarea "Highly motivated Marketing Management alumna with strong entrepreneurial spirit…" at bounding box center [220, 115] width 150 height 76
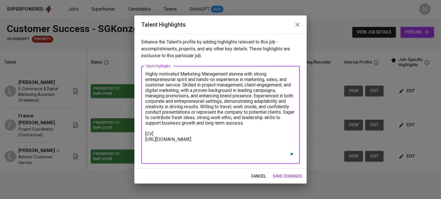
paste textarea "[Talent Salary] Total Payroll Cost in SGD: $2,702.16 Candidate Net Salary: $1,9…"
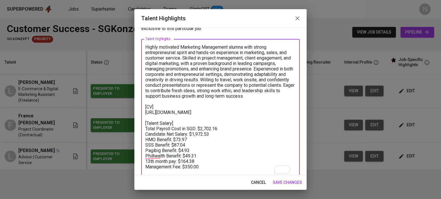
scroll to position [21, 0]
click at [199, 133] on textarea "Highly motivated Marketing Management alumna with strong entrepreneurial spirit…" at bounding box center [220, 109] width 150 height 131
click at [201, 134] on textarea "Highly motivated Marketing Management alumna with strong entrepreneurial spirit…" at bounding box center [220, 109] width 150 height 131
click at [220, 133] on textarea "Highly motivated Marketing Management alumna with strong entrepreneurial spirit…" at bounding box center [220, 109] width 150 height 131
paste textarea "1,472.41"
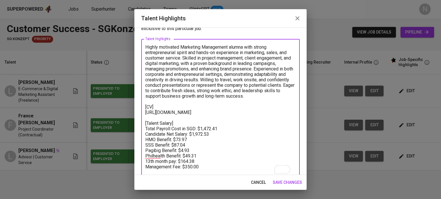
click at [216, 140] on textarea "Highly motivated Marketing Management alumna with strong entrepreneurial spirit…" at bounding box center [220, 109] width 150 height 131
drag, startPoint x: 212, startPoint y: 139, endPoint x: 194, endPoint y: 142, distance: 18.0
click at [194, 142] on textarea "Highly motivated Marketing Management alumna with strong entrepreneurial spirit…" at bounding box center [220, 109] width 150 height 131
paste textarea "862.98"
click at [199, 144] on textarea "Highly motivated Marketing Management alumna with strong entrepreneurial spirit…" at bounding box center [220, 109] width 150 height 131
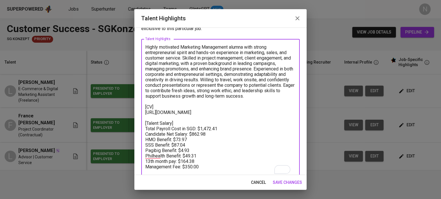
click at [196, 154] on textarea "Highly motivated Marketing Management alumna with strong entrepreneurial spirit…" at bounding box center [220, 109] width 150 height 131
drag, startPoint x: 198, startPoint y: 161, endPoint x: 186, endPoint y: 162, distance: 12.1
click at [186, 162] on textarea "Highly motivated Marketing Management alumna with strong entrepreneurial spirit…" at bounding box center [220, 109] width 150 height 131
paste textarea "21.57"
click at [206, 166] on textarea "Highly motivated Marketing Management alumna with strong entrepreneurial spirit…" at bounding box center [220, 109] width 150 height 131
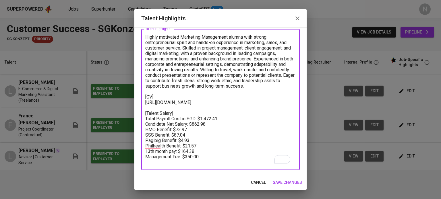
scroll to position [35, 0]
drag, startPoint x: 201, startPoint y: 153, endPoint x: 183, endPoint y: 153, distance: 18.9
click at [183, 153] on textarea "Highly motivated Marketing Management alumna with strong entrepreneurial spirit…" at bounding box center [220, 99] width 150 height 131
paste textarea "71.92"
click at [212, 153] on textarea "Highly motivated Marketing Management alumna with strong entrepreneurial spirit…" at bounding box center [220, 99] width 150 height 131
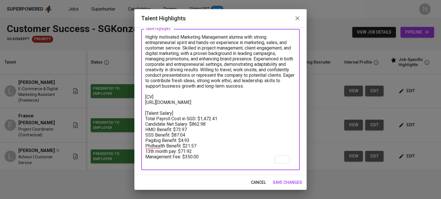
type textarea "Highly motivated Marketing Management alumna with strong entrepreneurial spirit…"
click at [279, 179] on span "save changes" at bounding box center [287, 182] width 29 height 7
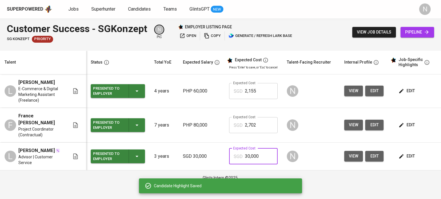
drag, startPoint x: 258, startPoint y: 157, endPoint x: 240, endPoint y: 158, distance: 17.8
click at [240, 158] on div "SGD 30,000 Expected Cost" at bounding box center [253, 157] width 49 height 16
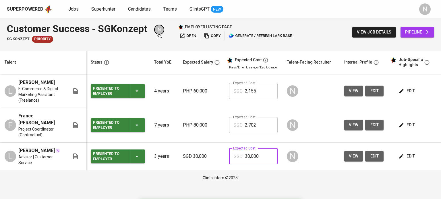
paste input "147,241"
type input "1,472"
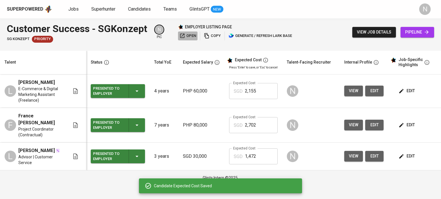
click at [182, 34] on icon "button" at bounding box center [182, 36] width 6 height 6
click at [408, 160] on span "edit" at bounding box center [406, 156] width 15 height 7
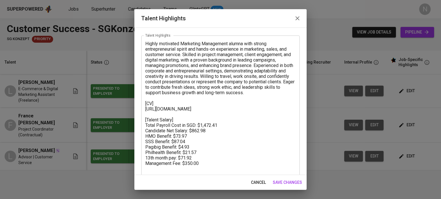
scroll to position [29, 0]
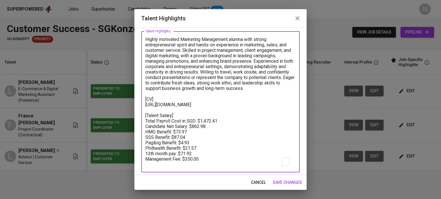
drag, startPoint x: 196, startPoint y: 110, endPoint x: 147, endPoint y: 104, distance: 49.7
click at [147, 104] on textarea "Highly motivated Marketing Management alumna with strong entrepreneurial spirit…" at bounding box center [220, 102] width 150 height 131
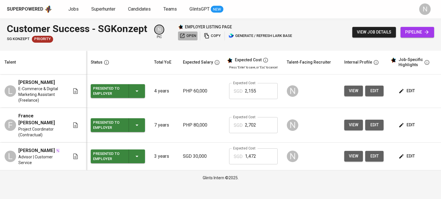
click at [180, 37] on icon "button" at bounding box center [182, 36] width 6 height 6
click at [410, 30] on span "pipeline" at bounding box center [417, 32] width 24 height 7
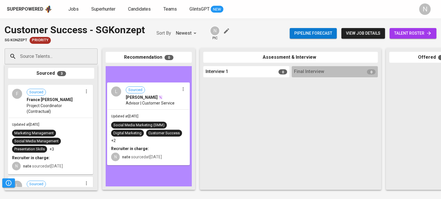
drag, startPoint x: 95, startPoint y: 113, endPoint x: 169, endPoint y: 108, distance: 74.2
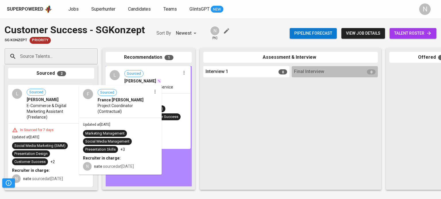
drag, startPoint x: 67, startPoint y: 106, endPoint x: 141, endPoint y: 109, distance: 73.8
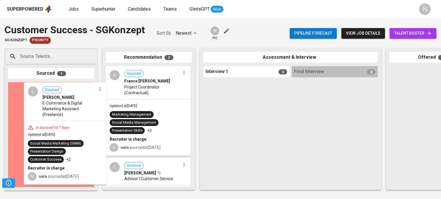
drag, startPoint x: 60, startPoint y: 109, endPoint x: 145, endPoint y: 109, distance: 85.2
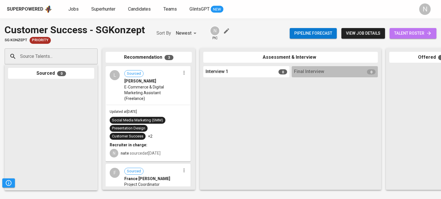
click at [412, 32] on span "talent roster" at bounding box center [413, 33] width 38 height 7
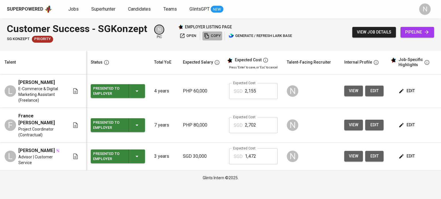
click at [212, 38] on span "copy" at bounding box center [212, 36] width 17 height 7
